Goal: Task Accomplishment & Management: Manage account settings

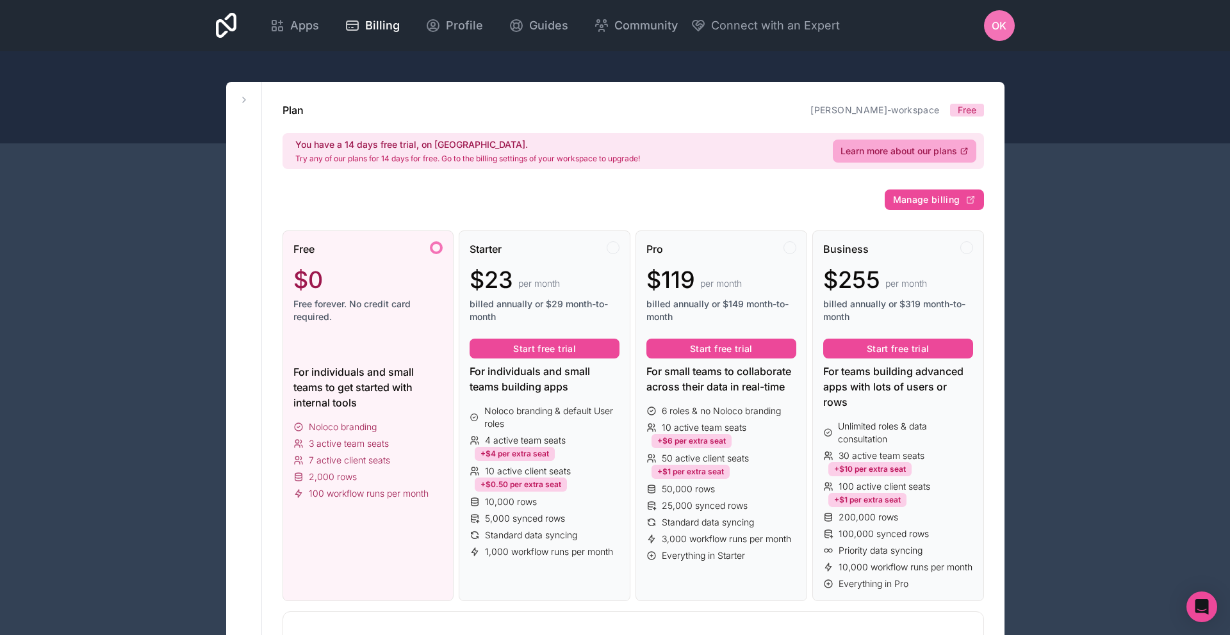
click at [975, 109] on span "Free" at bounding box center [966, 110] width 19 height 13
click at [288, 38] on link "Apps" at bounding box center [294, 26] width 70 height 28
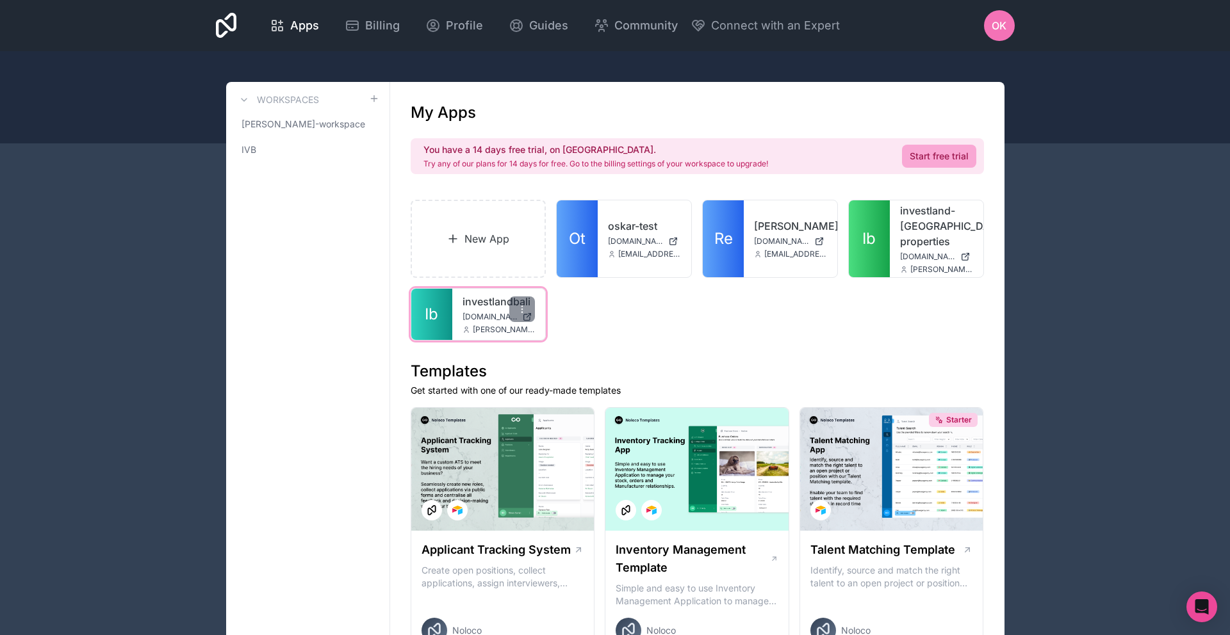
click at [462, 294] on link "investlandbali" at bounding box center [498, 301] width 73 height 15
